Goal: Register for event/course

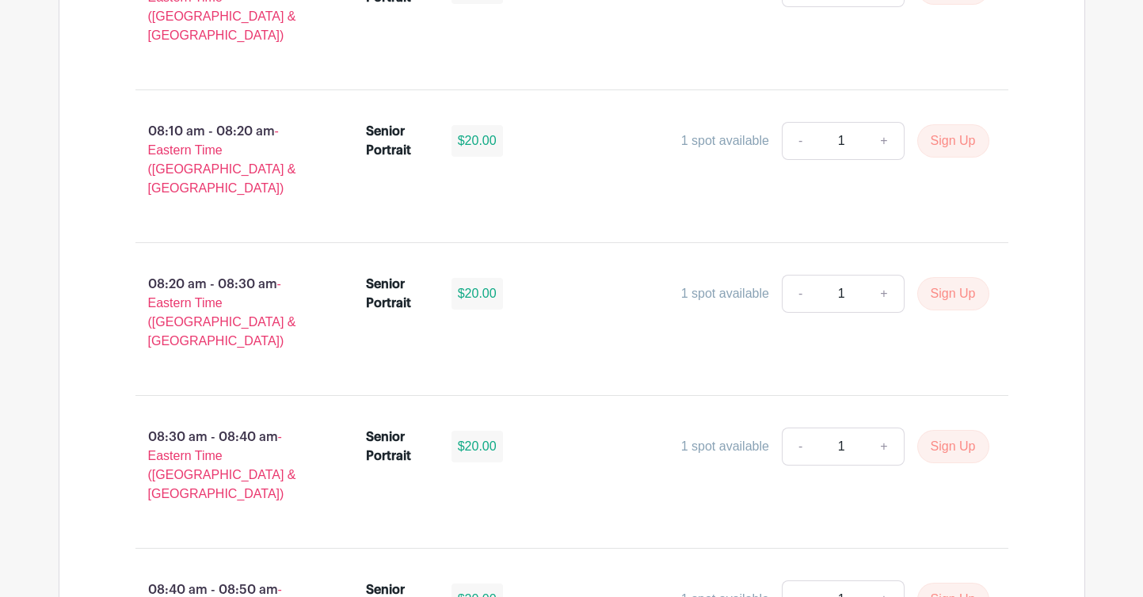
scroll to position [1216, 0]
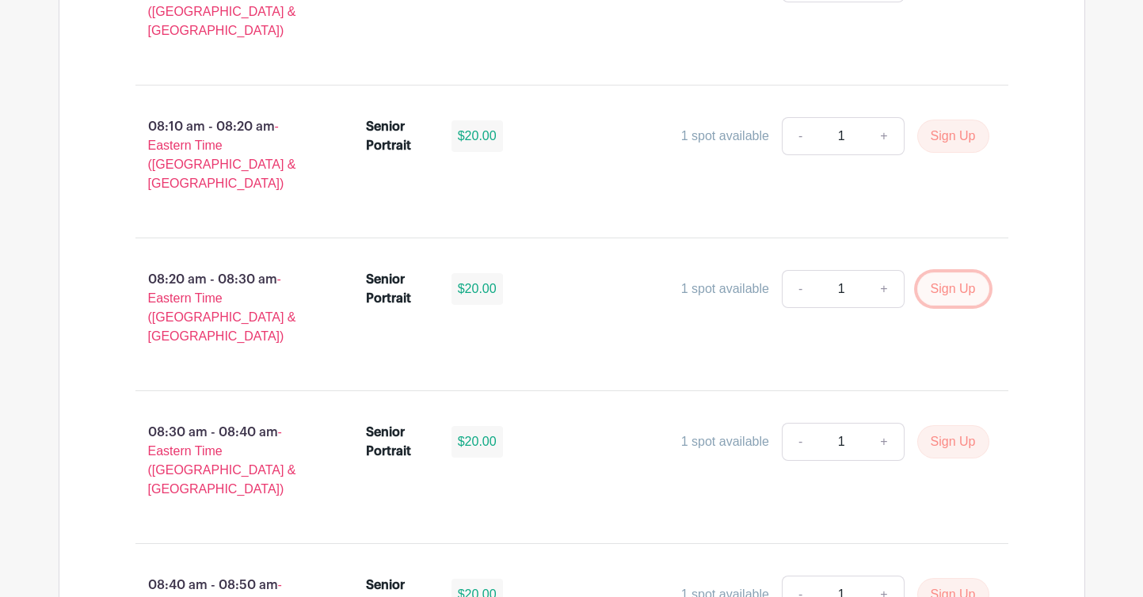
click at [973, 272] on button "Sign Up" at bounding box center [953, 288] width 72 height 33
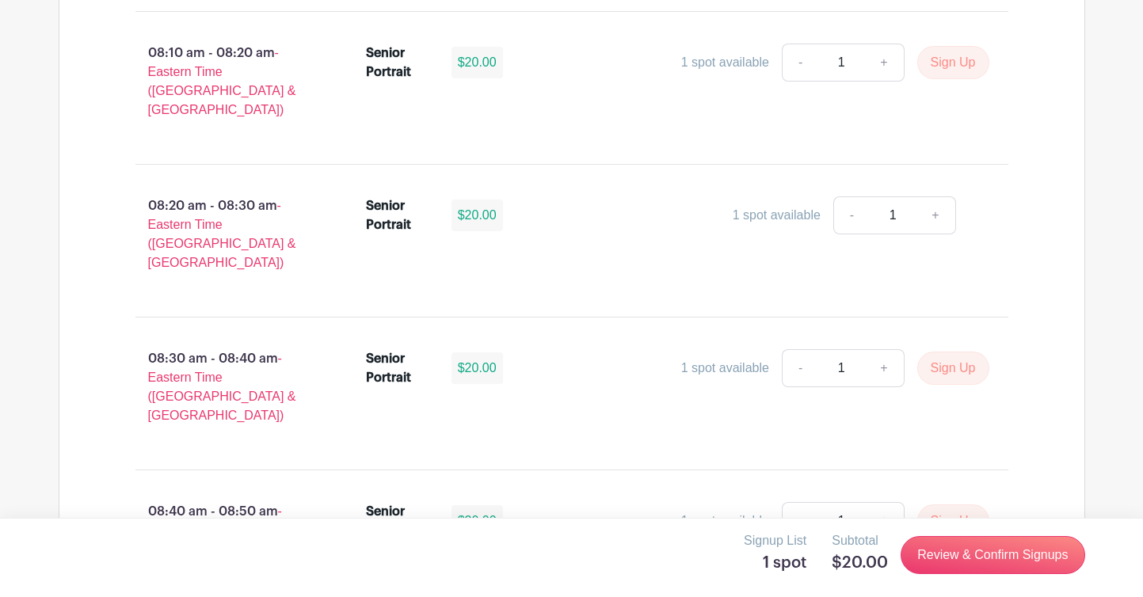
scroll to position [1291, 0]
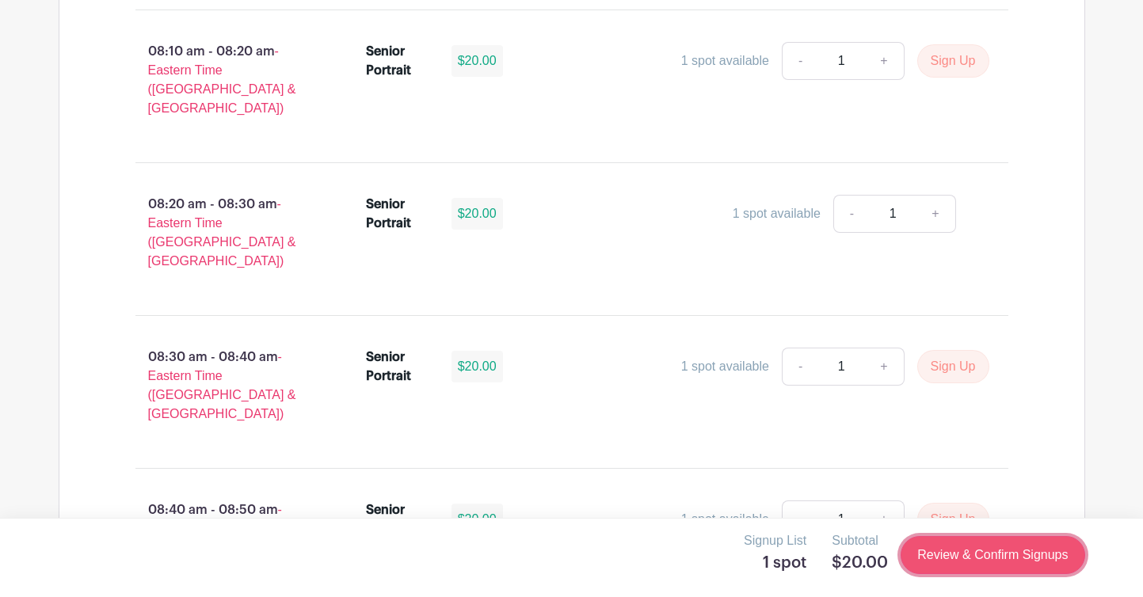
click at [963, 550] on link "Review & Confirm Signups" at bounding box center [992, 555] width 184 height 38
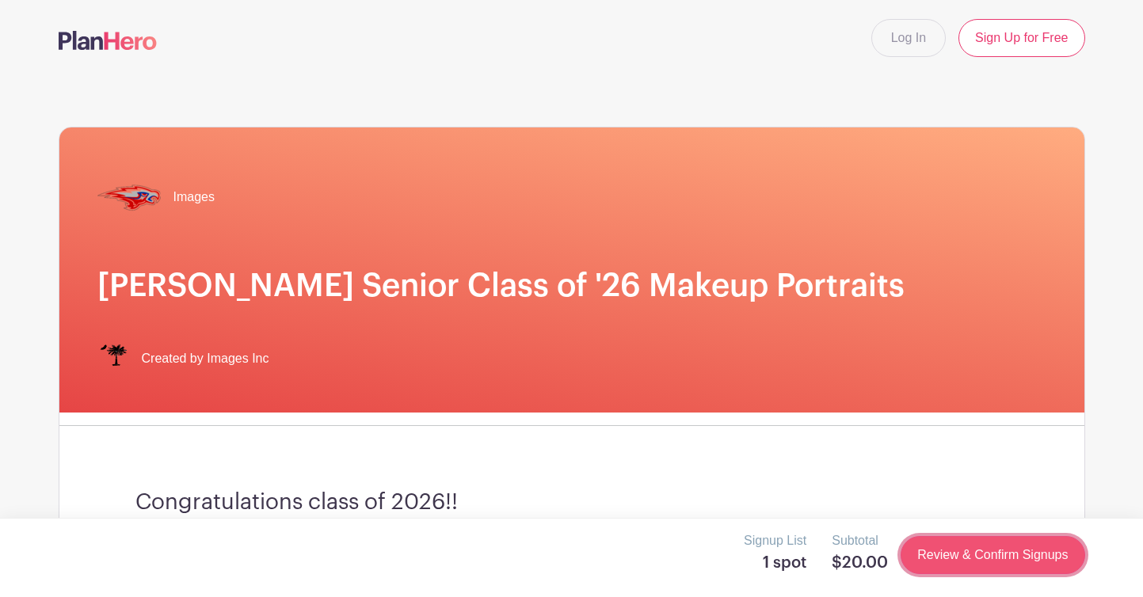
click at [986, 561] on link "Review & Confirm Signups" at bounding box center [992, 555] width 184 height 38
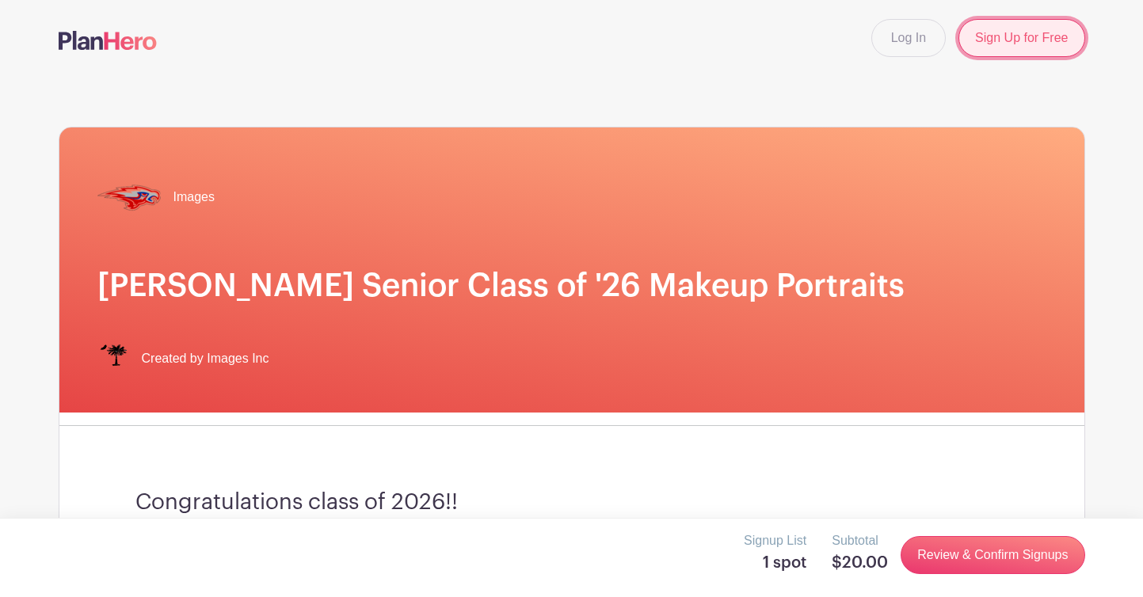
click at [1028, 27] on link "Sign Up for Free" at bounding box center [1021, 38] width 126 height 38
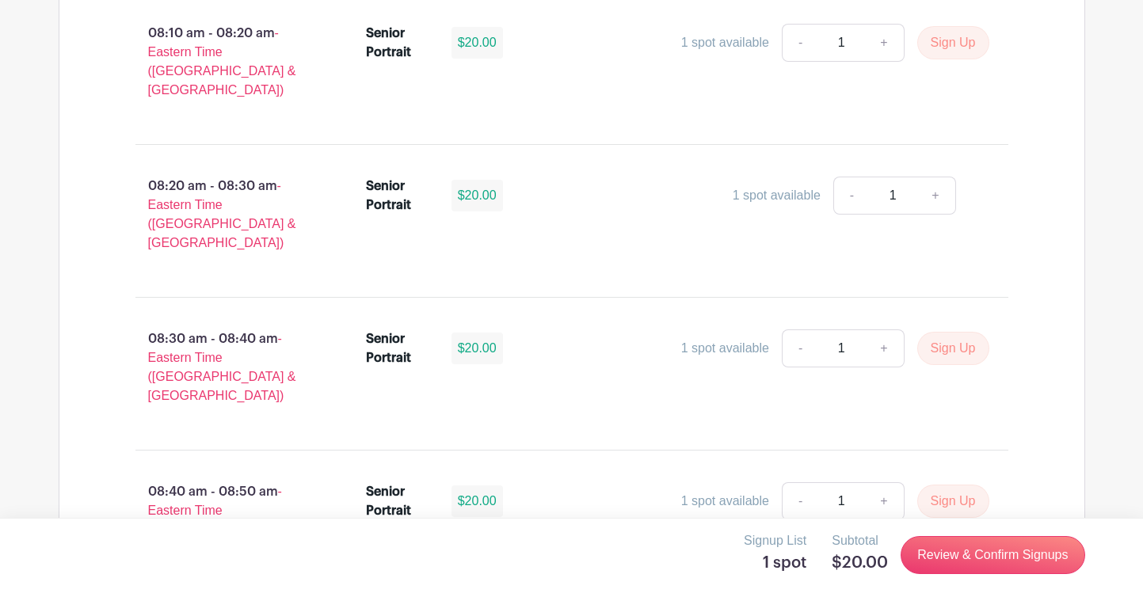
scroll to position [1308, 0]
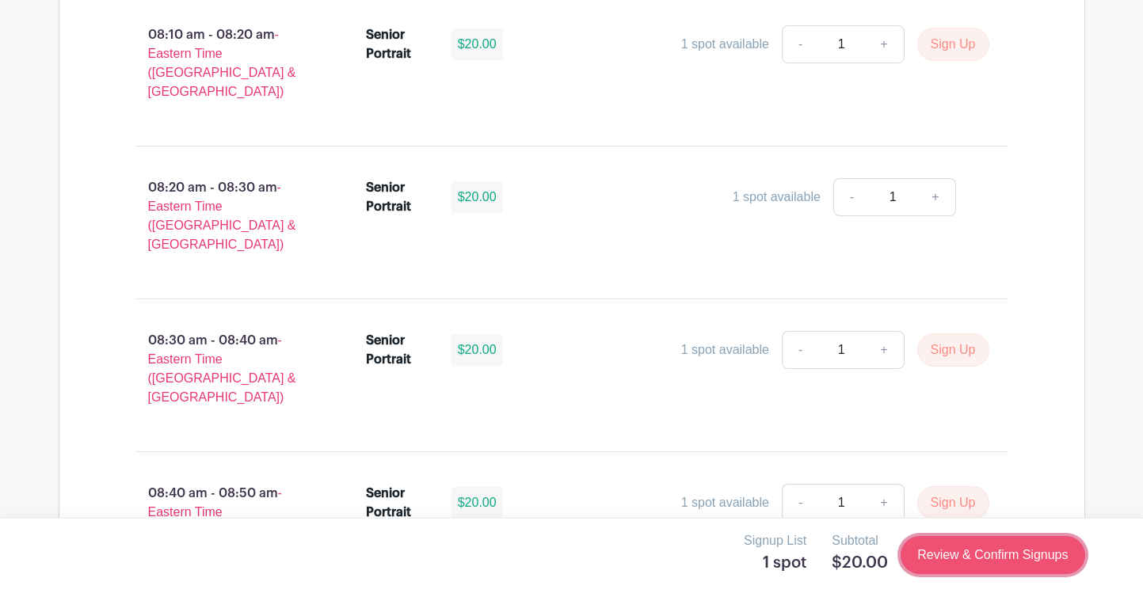
click at [970, 553] on link "Review & Confirm Signups" at bounding box center [992, 555] width 184 height 38
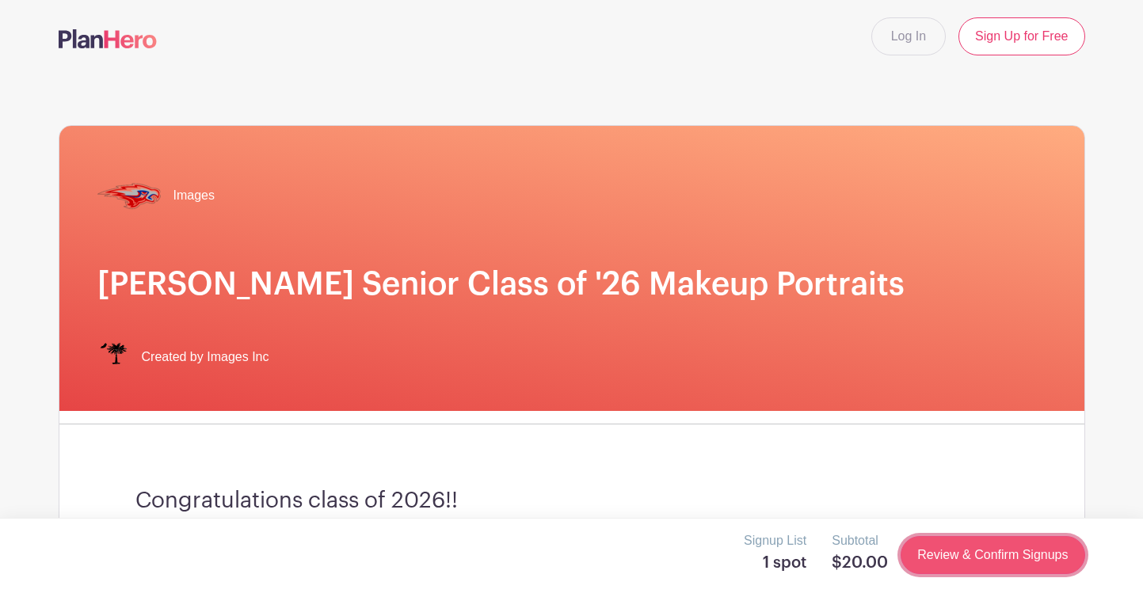
scroll to position [0, 0]
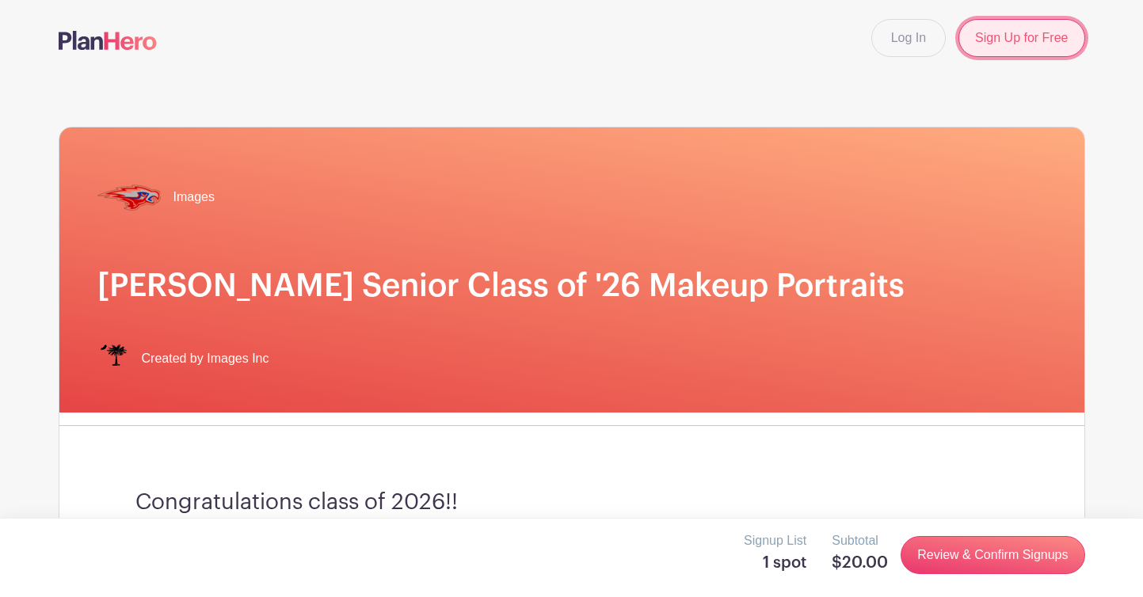
click at [1045, 48] on link "Sign Up for Free" at bounding box center [1021, 38] width 126 height 38
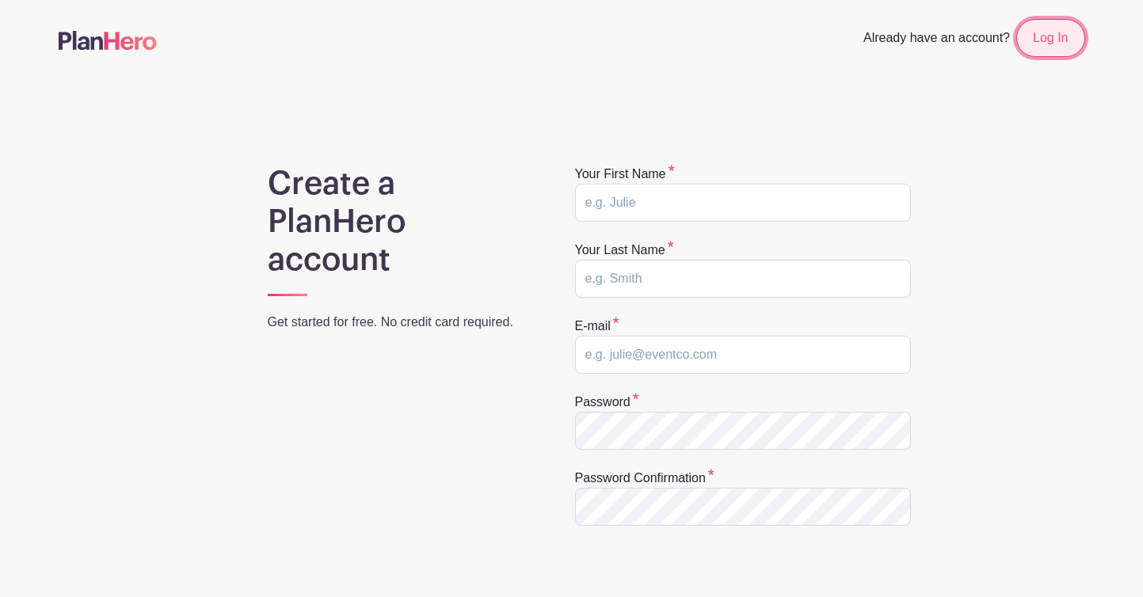
click at [1067, 43] on link "Log In" at bounding box center [1050, 38] width 68 height 38
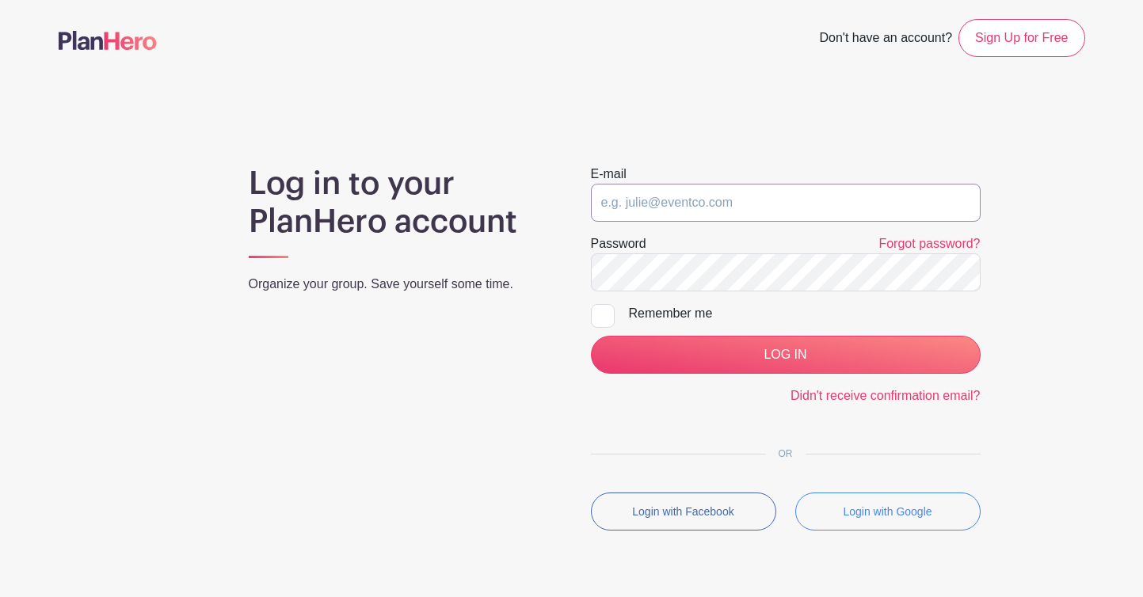
click at [725, 196] on input "email" at bounding box center [786, 203] width 390 height 38
type input "anneperryporter@icloud.com"
click at [591, 336] on input "LOG IN" at bounding box center [786, 355] width 390 height 38
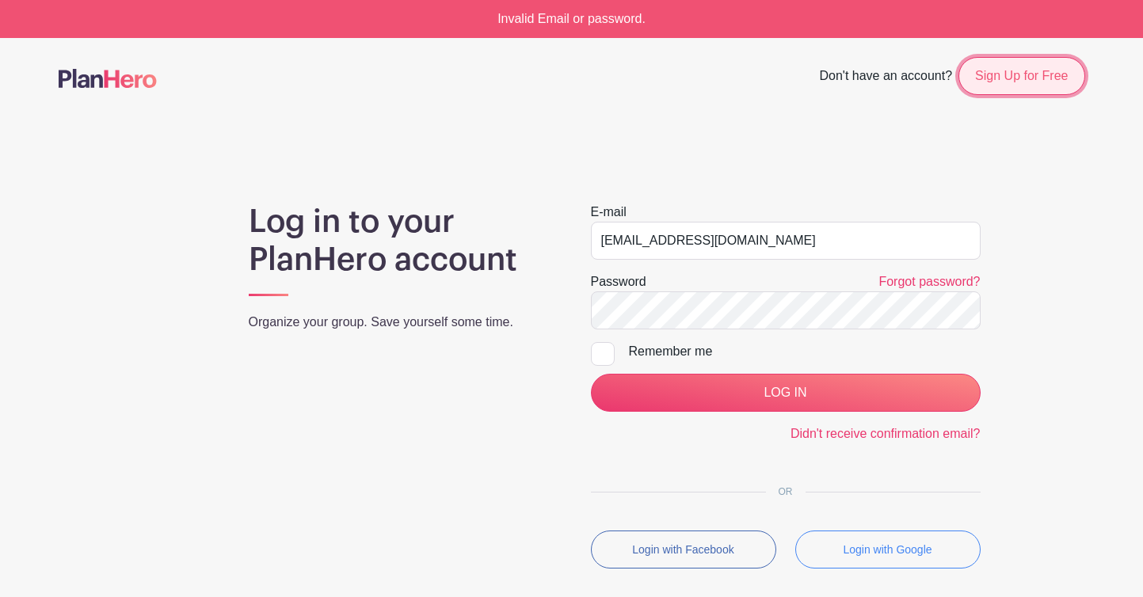
click at [1010, 67] on link "Sign Up for Free" at bounding box center [1021, 76] width 126 height 38
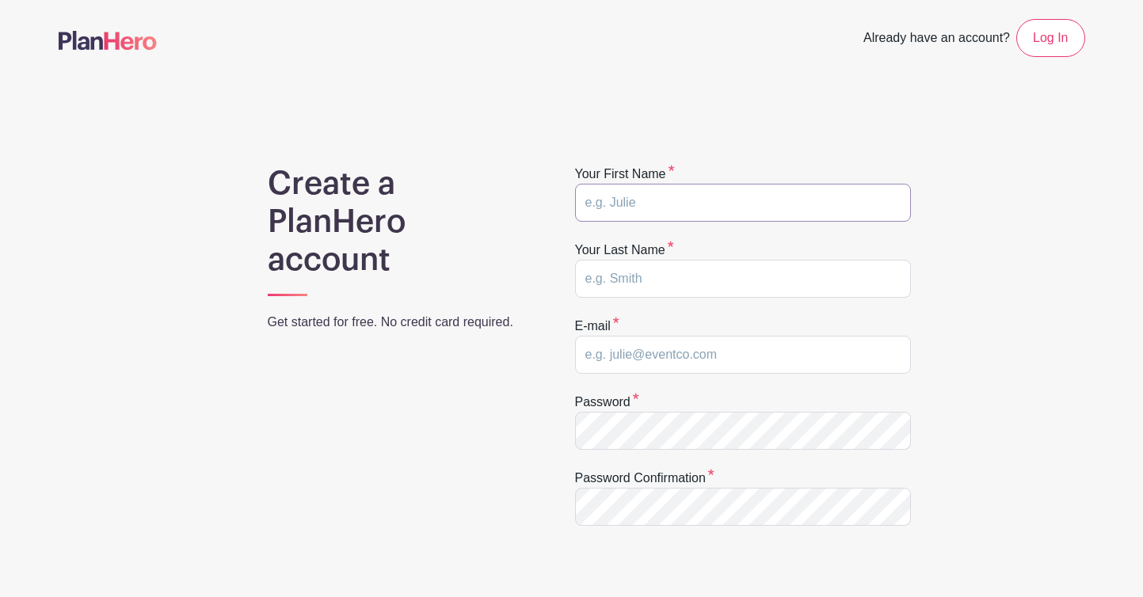
click at [713, 198] on input "text" at bounding box center [743, 203] width 336 height 38
type input "[PERSON_NAME]"
click at [687, 333] on div "E-mail" at bounding box center [743, 345] width 336 height 57
click at [687, 364] on input "email" at bounding box center [743, 355] width 336 height 38
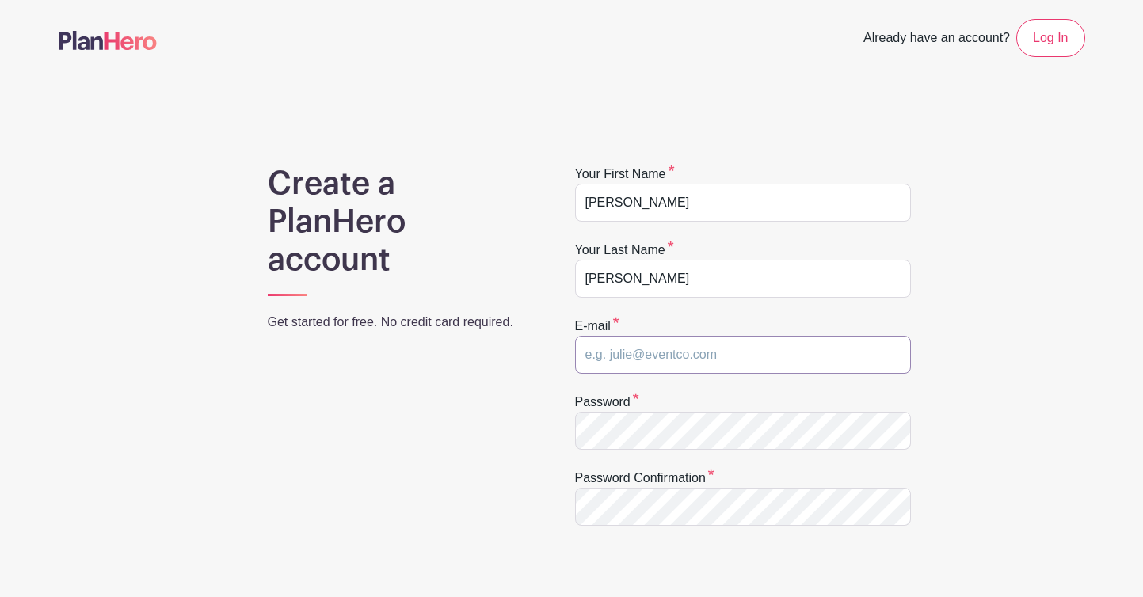
type input "[EMAIL_ADDRESS][DOMAIN_NAME]"
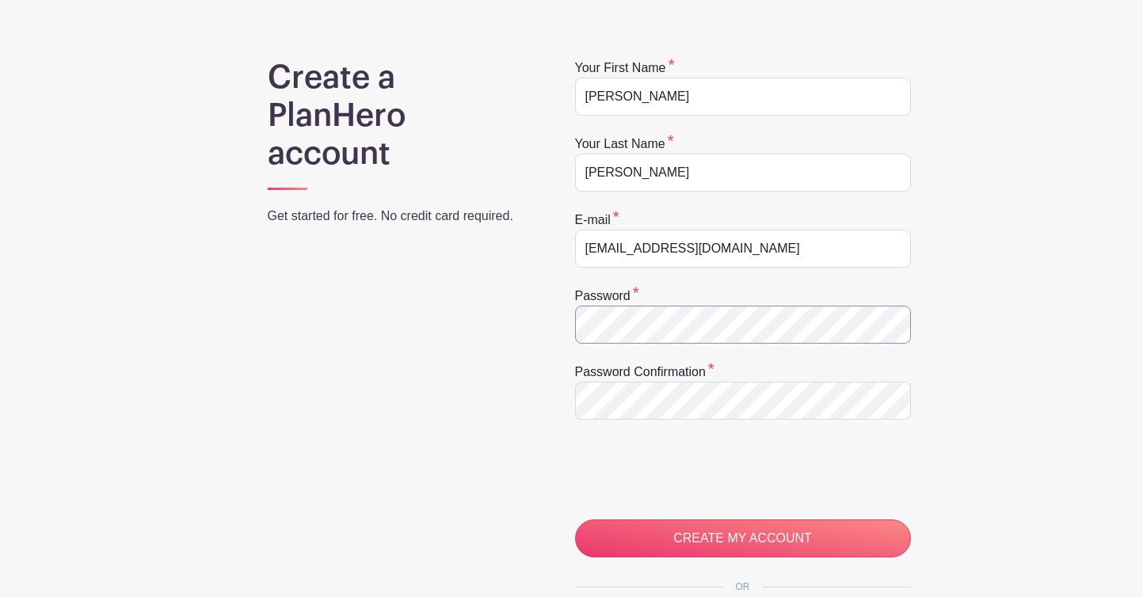
scroll to position [127, 0]
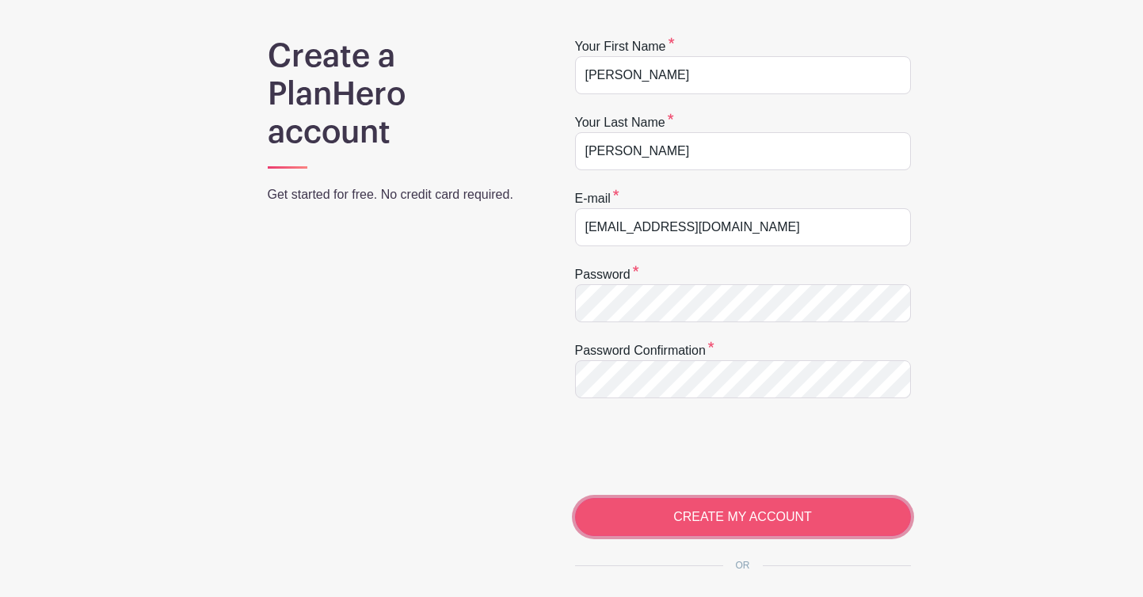
click at [649, 515] on input "CREATE MY ACCOUNT" at bounding box center [743, 517] width 336 height 38
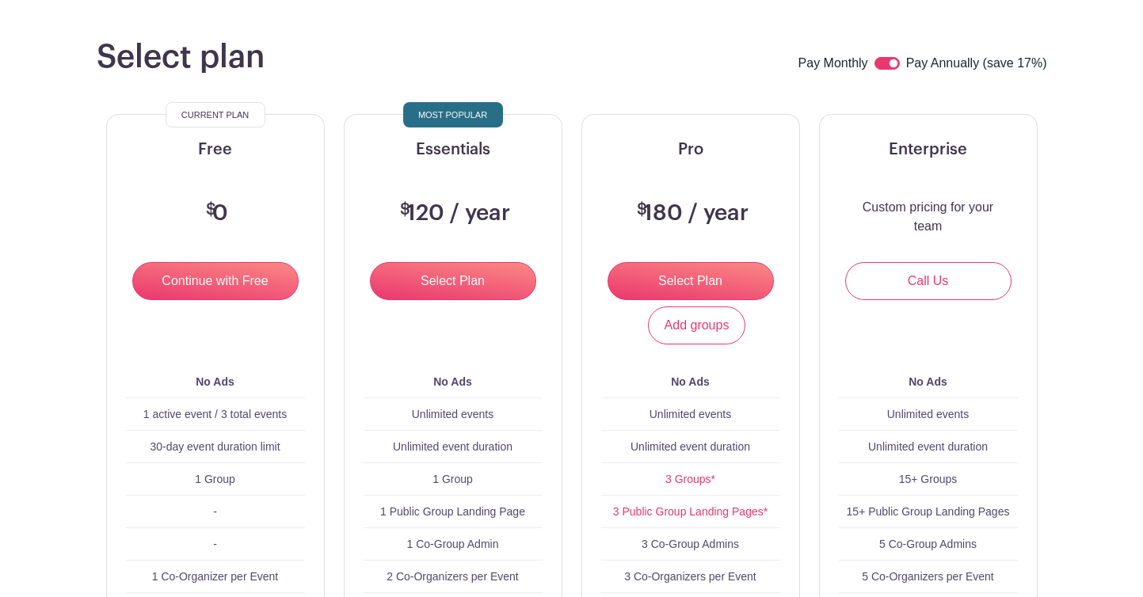
scroll to position [120, 0]
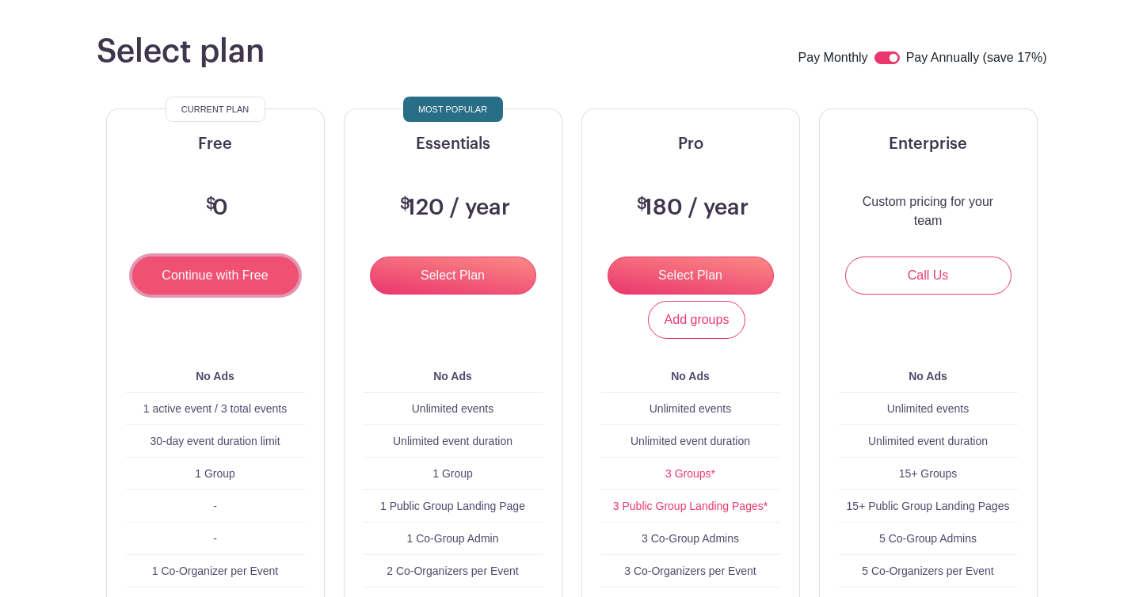
click at [245, 289] on input "Continue with Free" at bounding box center [215, 276] width 166 height 38
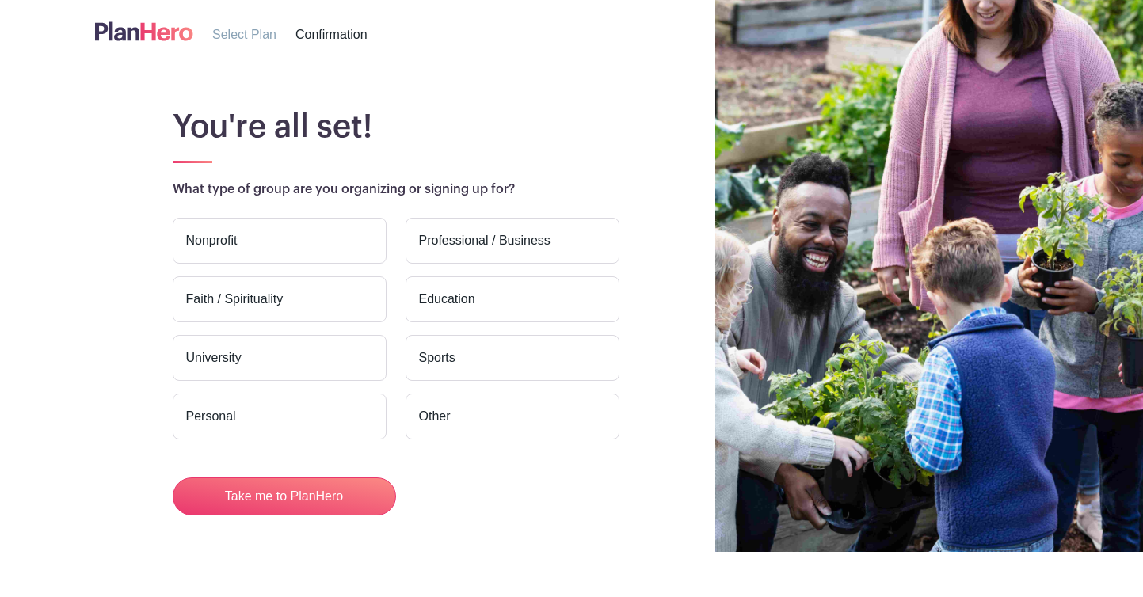
scroll to position [63, 0]
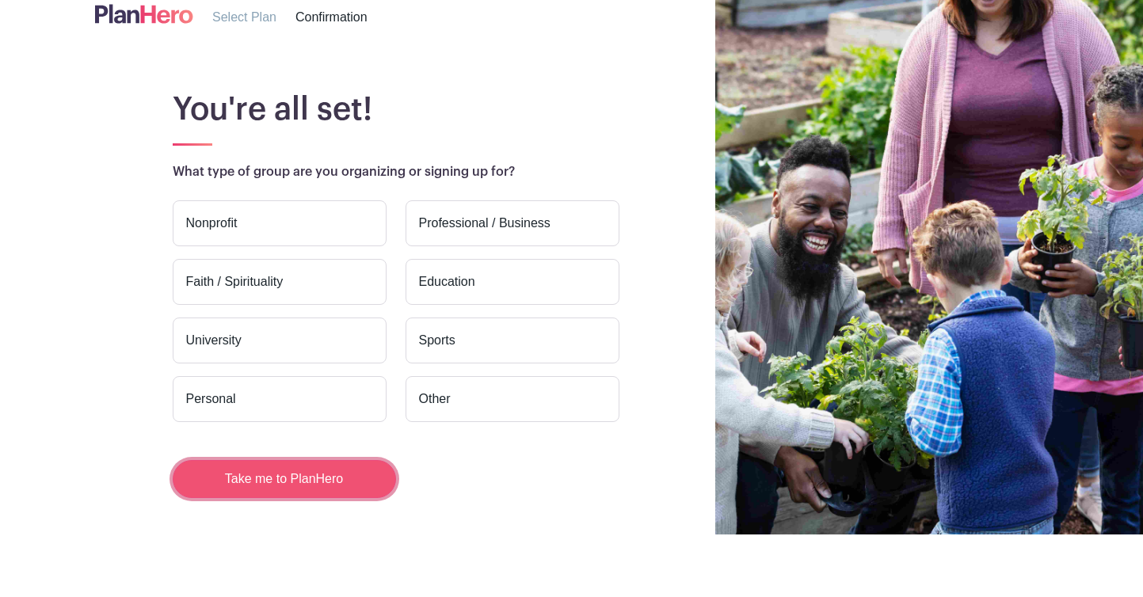
click at [329, 474] on button "Take me to PlanHero" at bounding box center [284, 479] width 223 height 38
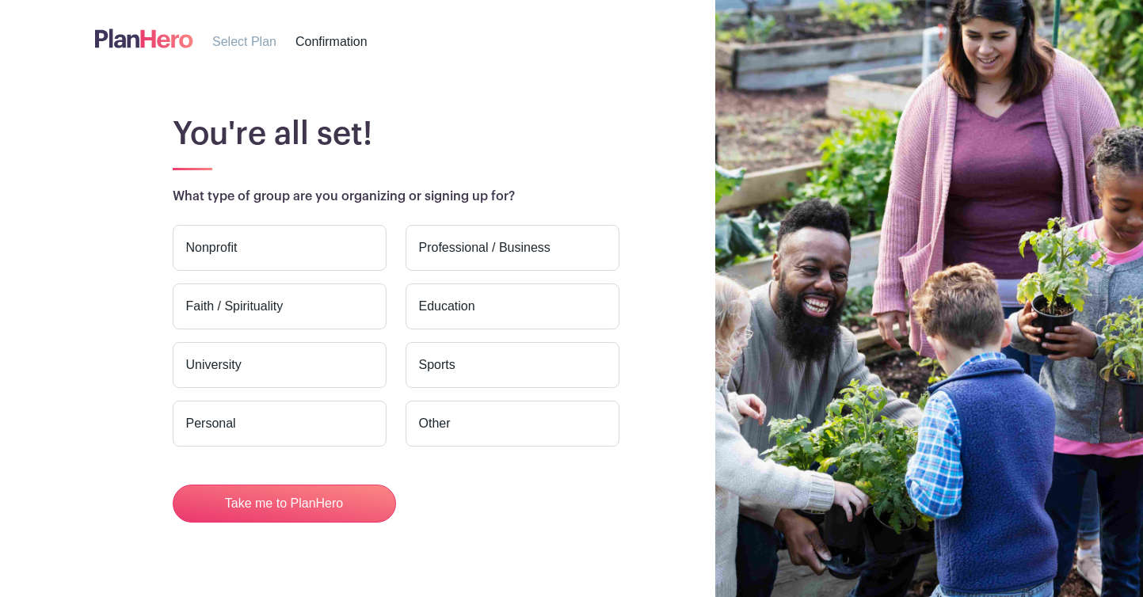
scroll to position [25, 0]
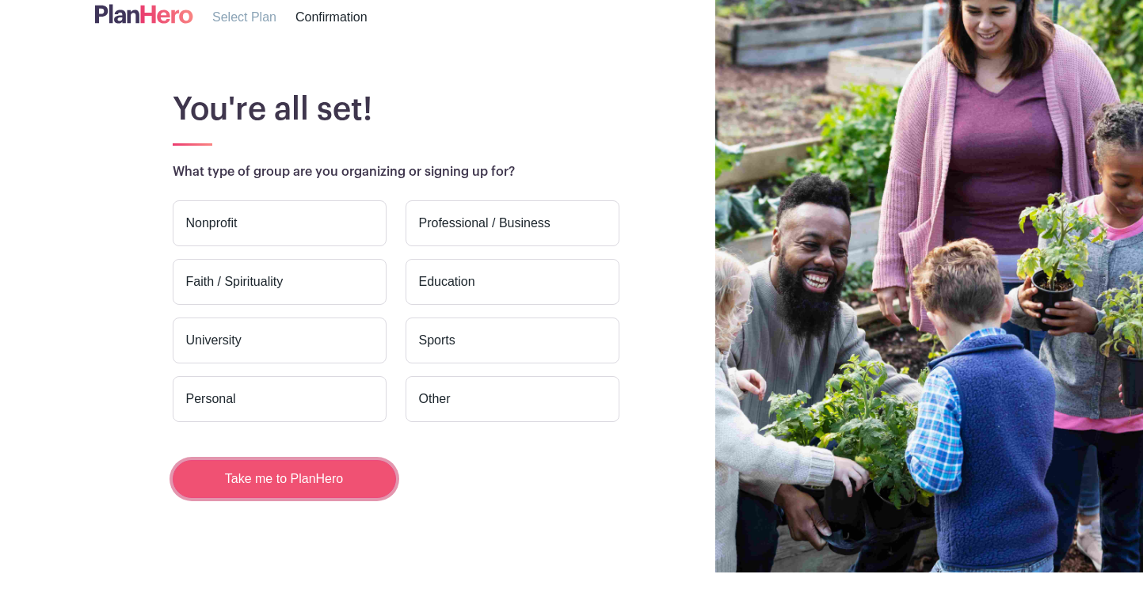
click at [338, 484] on button "Take me to PlanHero" at bounding box center [284, 479] width 223 height 38
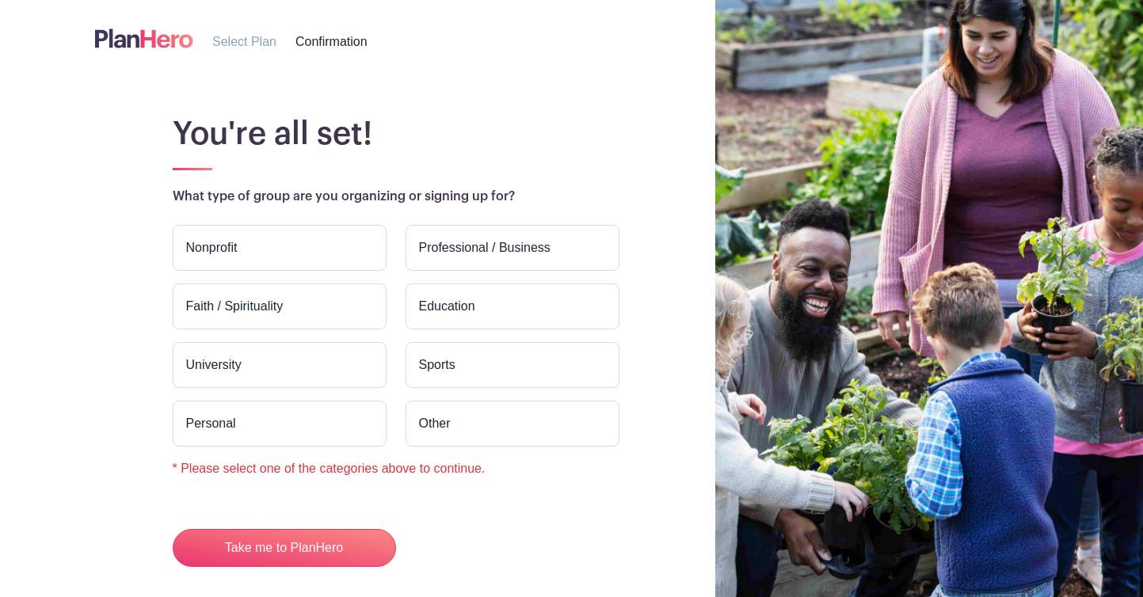
click at [472, 311] on label "Education" at bounding box center [512, 306] width 214 height 46
click at [0, 0] on input "Education" at bounding box center [0, 0] width 0 height 0
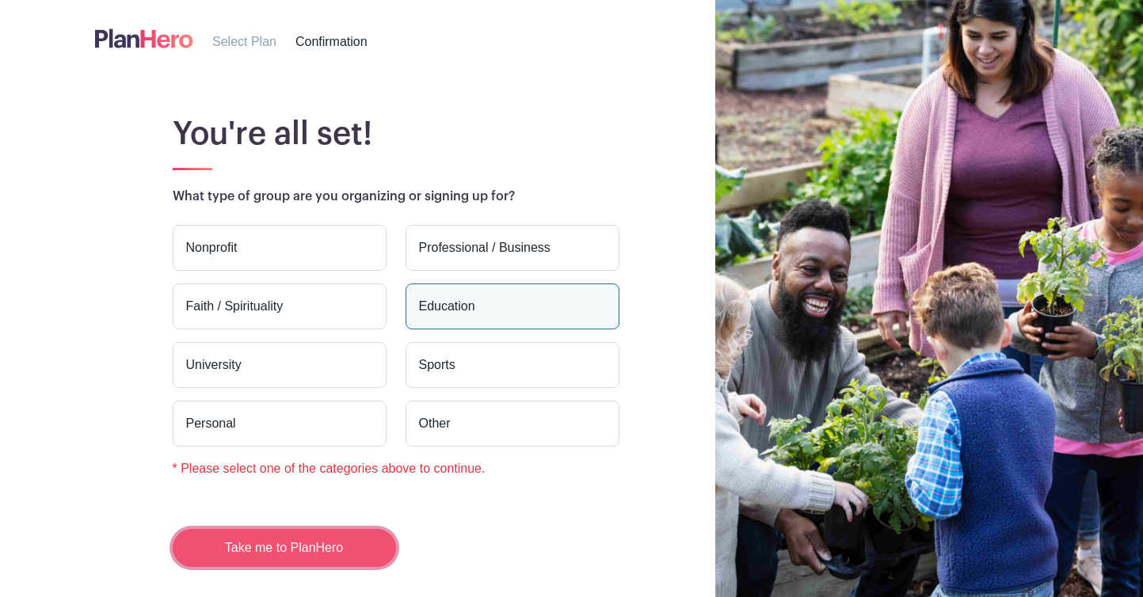
click at [321, 541] on button "Take me to PlanHero" at bounding box center [284, 548] width 223 height 38
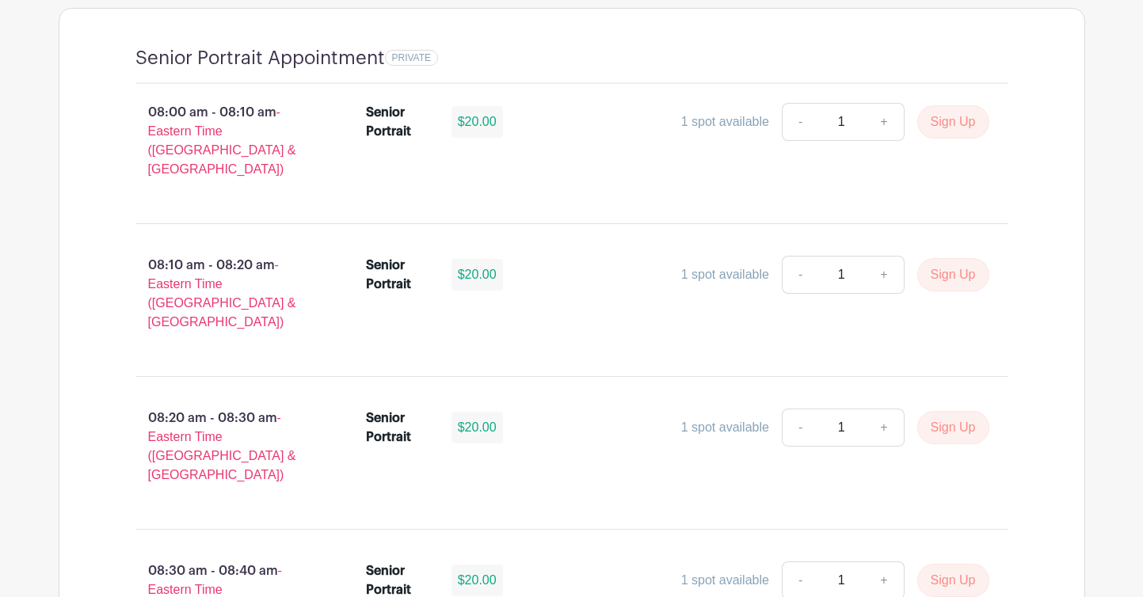
scroll to position [1097, 0]
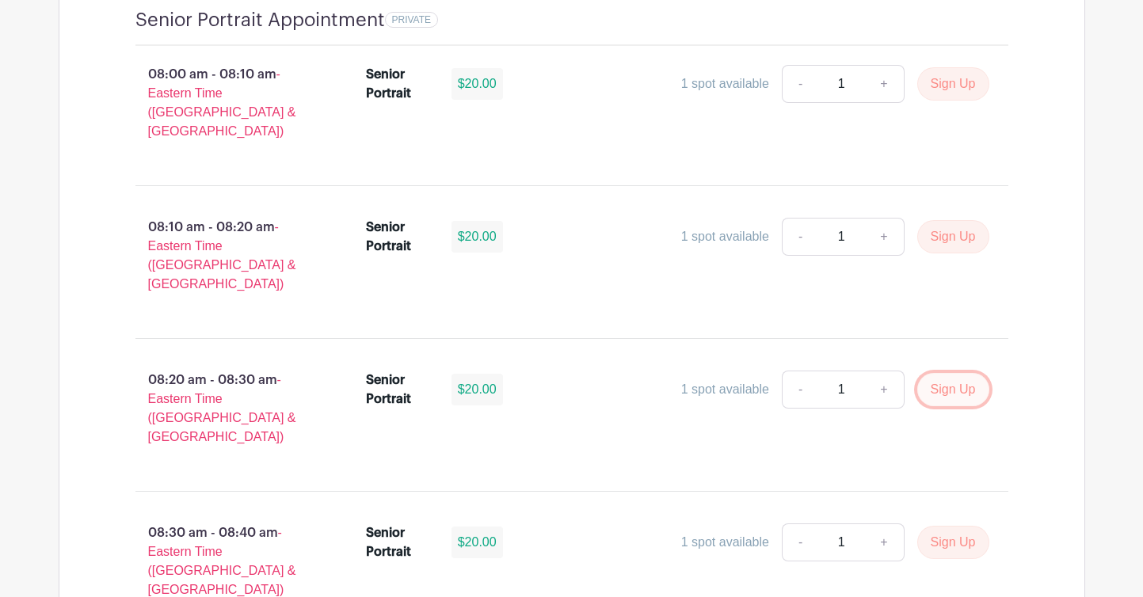
click at [982, 373] on button "Sign Up" at bounding box center [953, 389] width 72 height 33
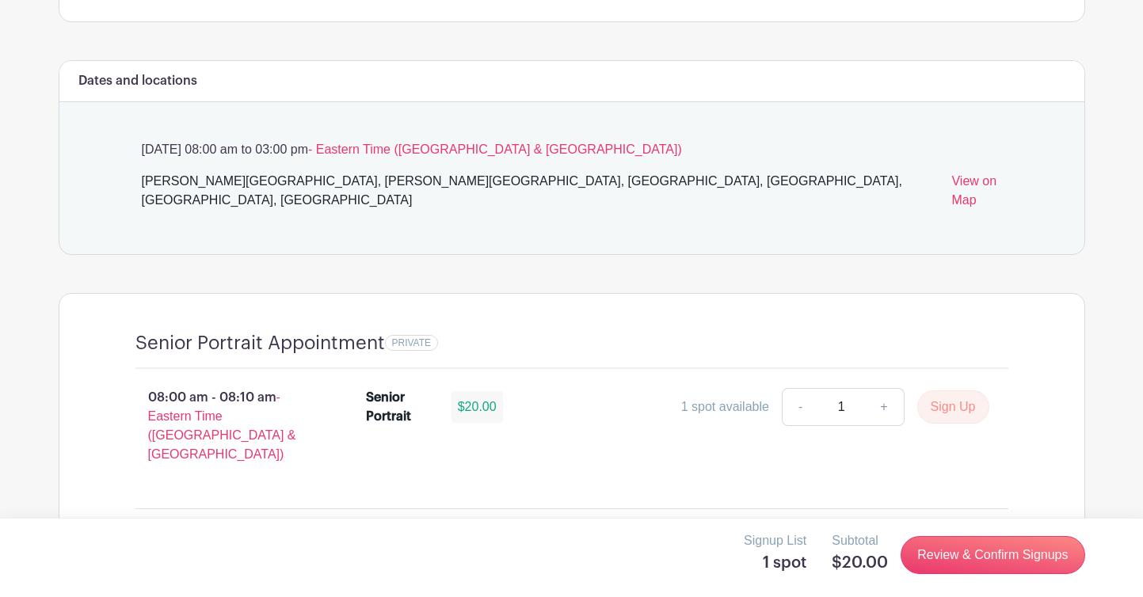
scroll to position [793, 0]
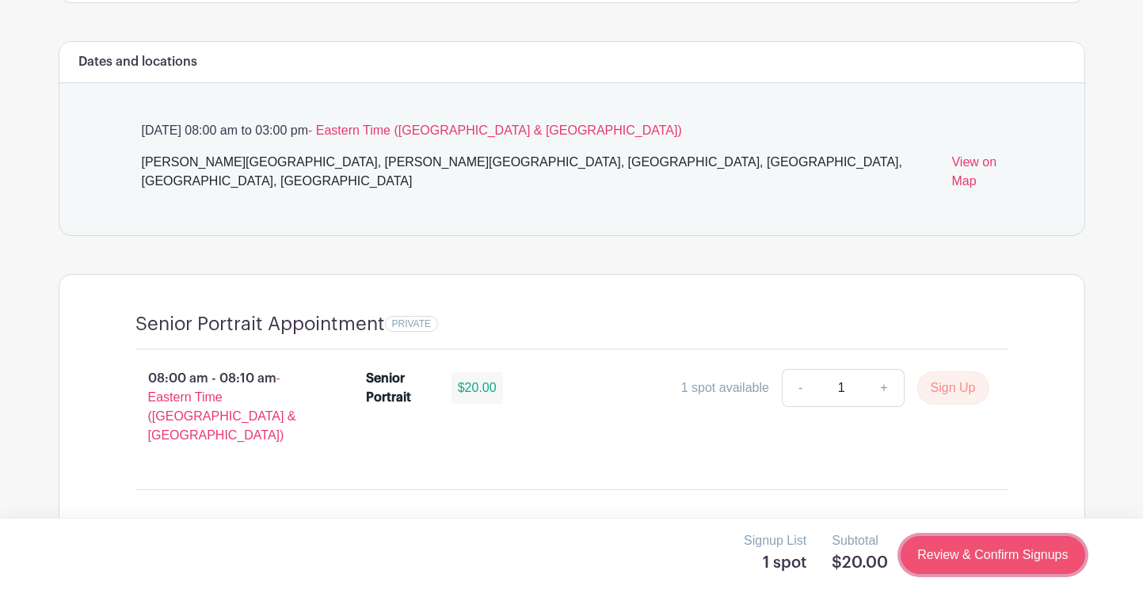
click at [944, 555] on link "Review & Confirm Signups" at bounding box center [992, 555] width 184 height 38
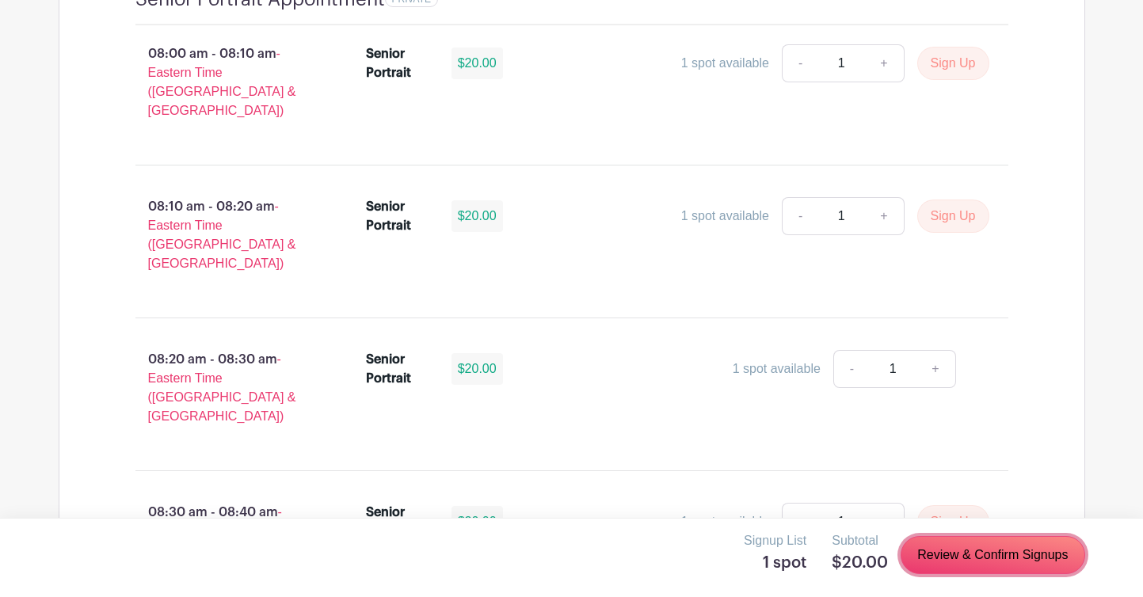
scroll to position [1118, 0]
